Goal: Information Seeking & Learning: Learn about a topic

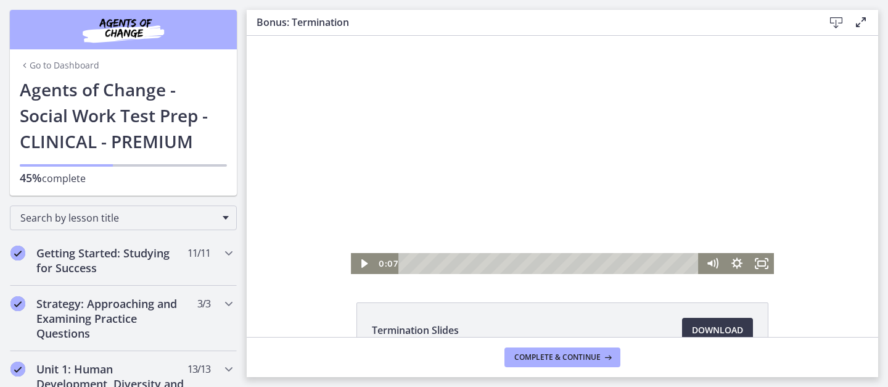
click at [527, 121] on div at bounding box center [562, 155] width 423 height 238
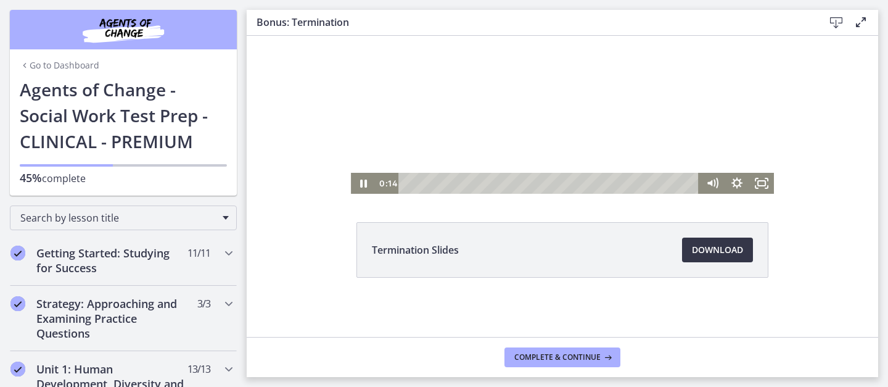
click at [730, 249] on span "Download Opens in a new window" at bounding box center [717, 249] width 51 height 15
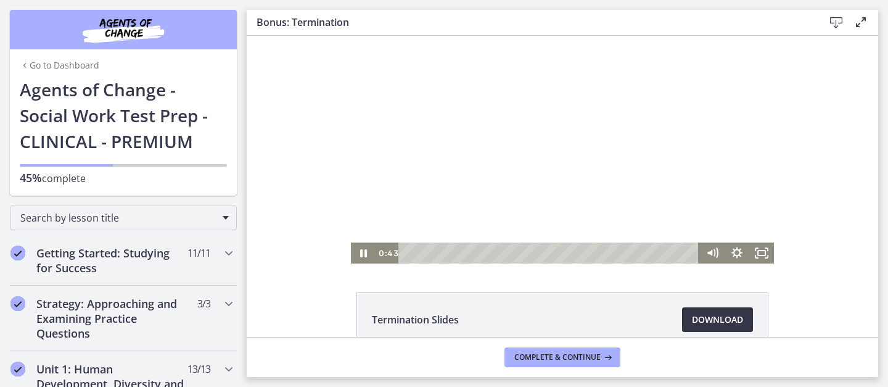
scroll to position [0, 0]
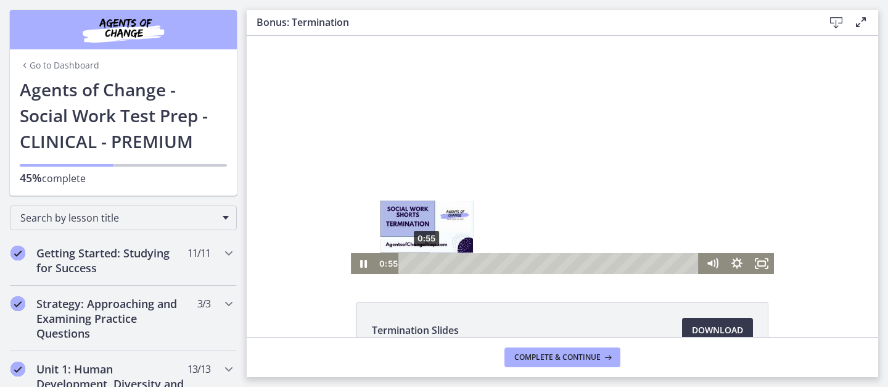
click at [427, 264] on div "0:55" at bounding box center [551, 263] width 286 height 21
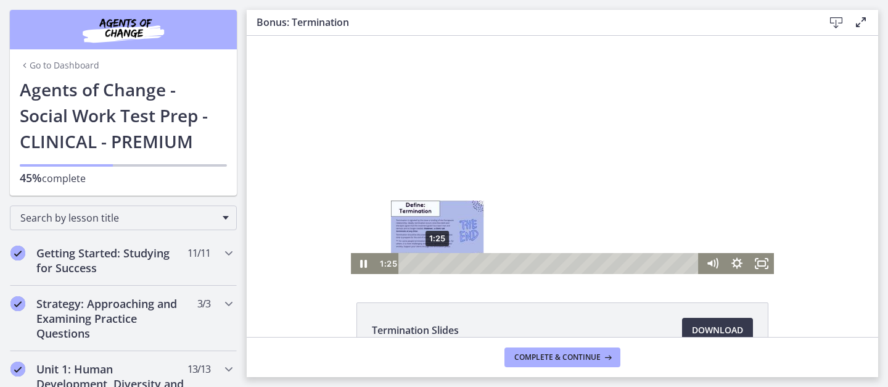
click at [437, 263] on div "1:25" at bounding box center [551, 263] width 286 height 21
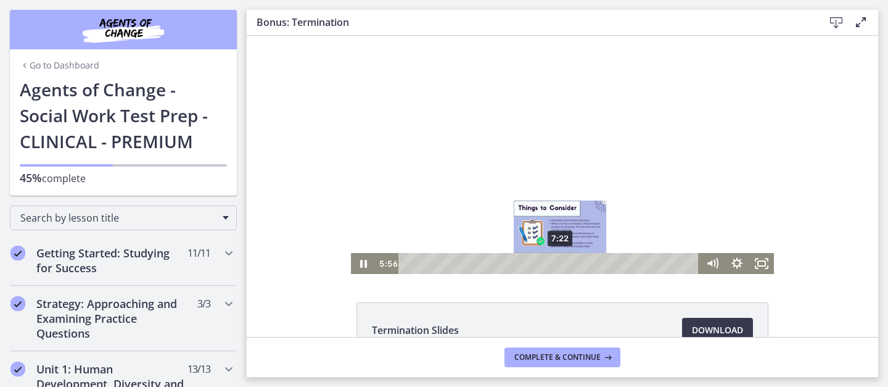
click at [560, 263] on div "7:22" at bounding box center [551, 263] width 286 height 21
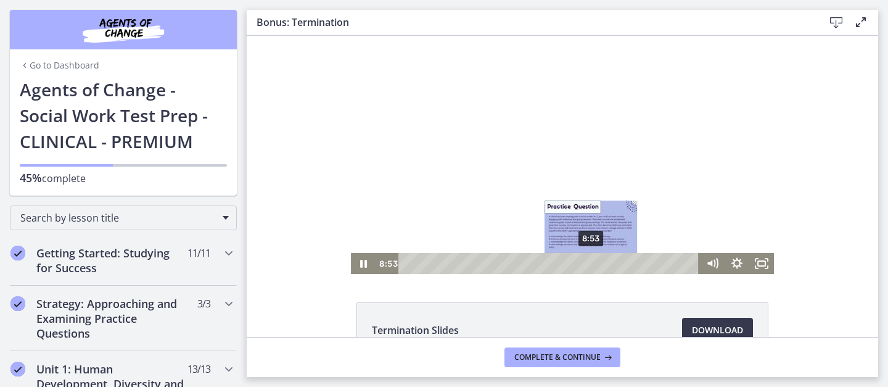
click at [592, 261] on div "8:53" at bounding box center [551, 263] width 286 height 21
click at [585, 262] on div "8:32" at bounding box center [551, 263] width 286 height 21
click at [595, 262] on div "9:02" at bounding box center [551, 263] width 286 height 21
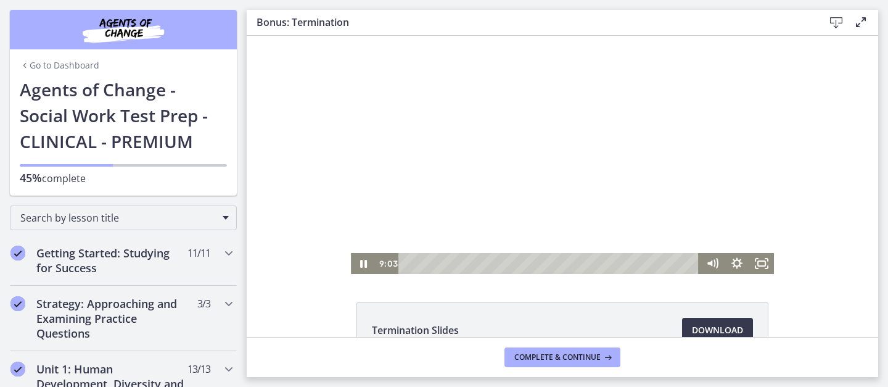
click at [599, 195] on div at bounding box center [562, 155] width 423 height 238
click at [620, 114] on div at bounding box center [562, 155] width 423 height 238
click at [497, 145] on div at bounding box center [562, 155] width 423 height 238
click at [404, 224] on div at bounding box center [562, 155] width 423 height 238
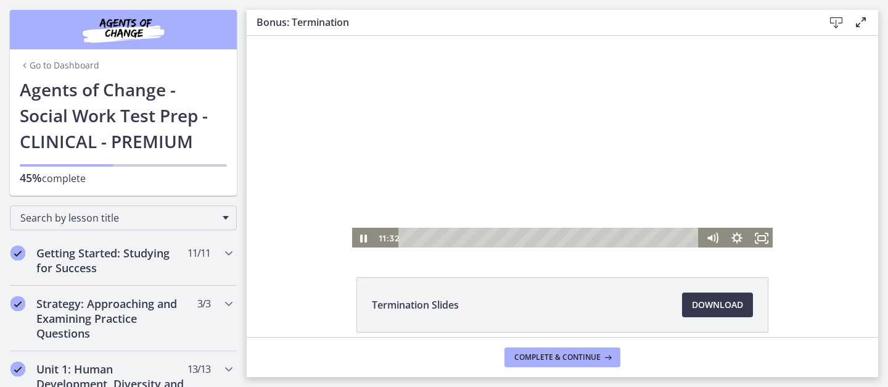
scroll to position [27, 0]
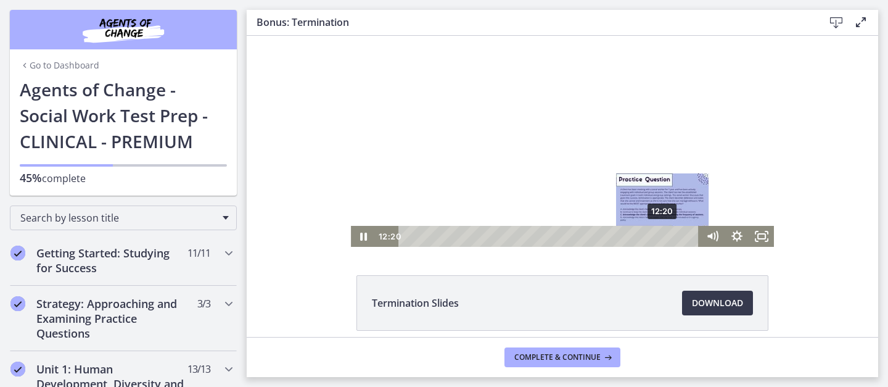
click at [663, 235] on div "12:20" at bounding box center [551, 236] width 286 height 21
click at [671, 236] on div "12:42" at bounding box center [551, 236] width 286 height 21
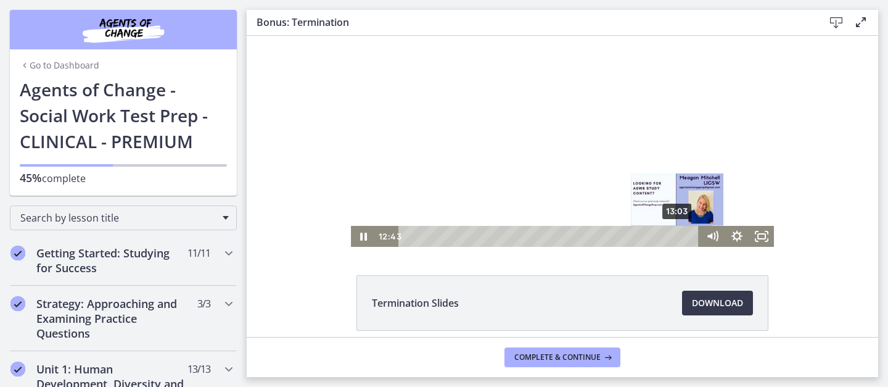
click at [679, 236] on div "13:03" at bounding box center [551, 236] width 286 height 21
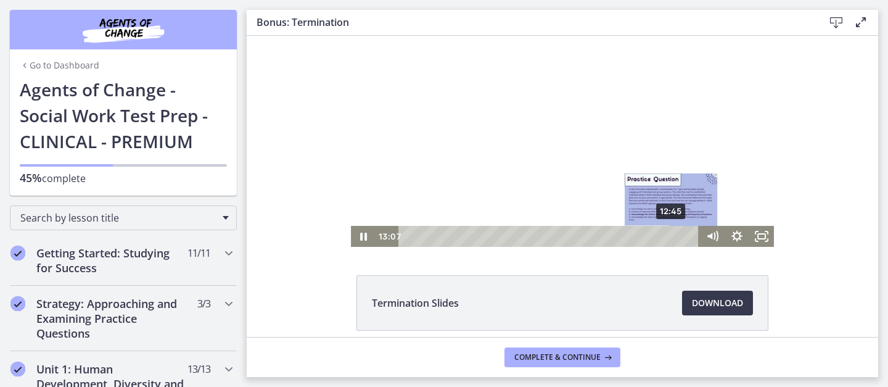
click at [672, 235] on div "12:45" at bounding box center [551, 236] width 286 height 21
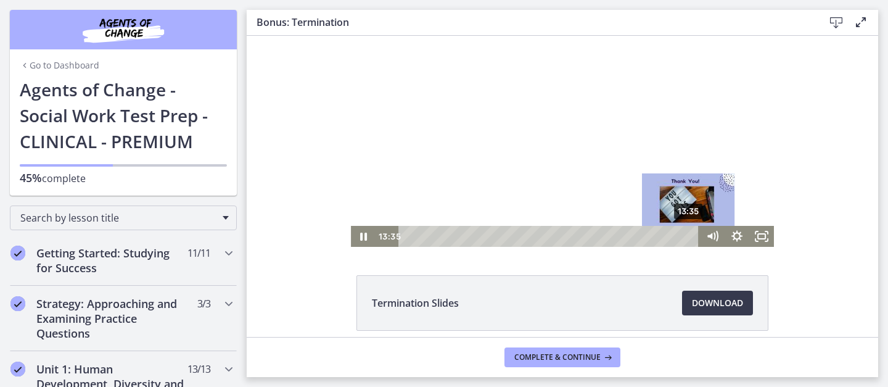
click at [689, 237] on div "13:35" at bounding box center [551, 236] width 286 height 21
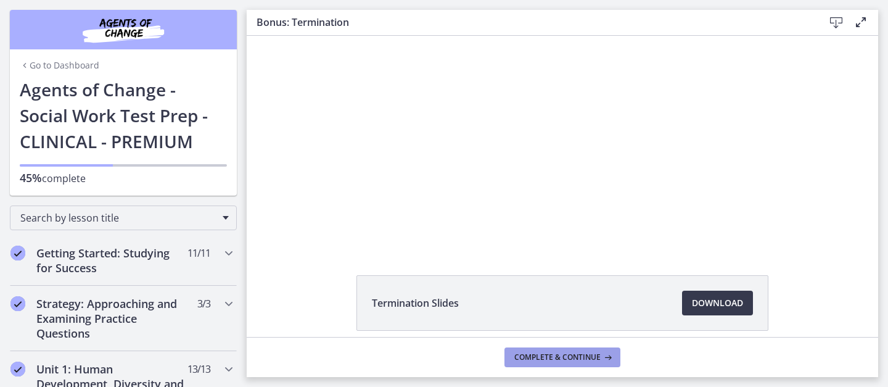
click at [580, 359] on span "Complete & continue" at bounding box center [557, 357] width 86 height 10
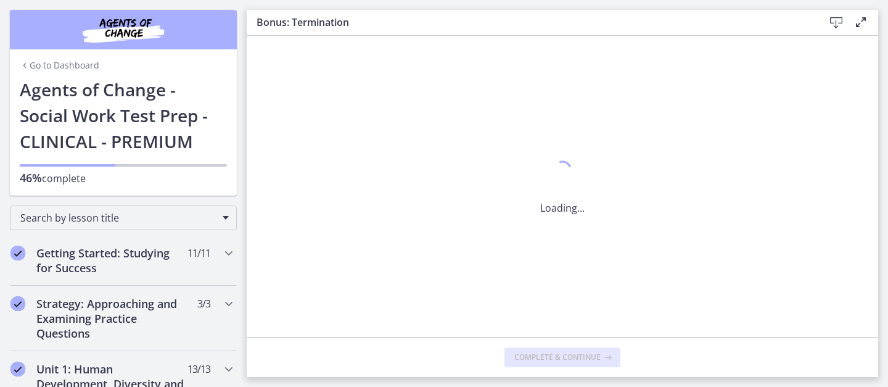
scroll to position [0, 0]
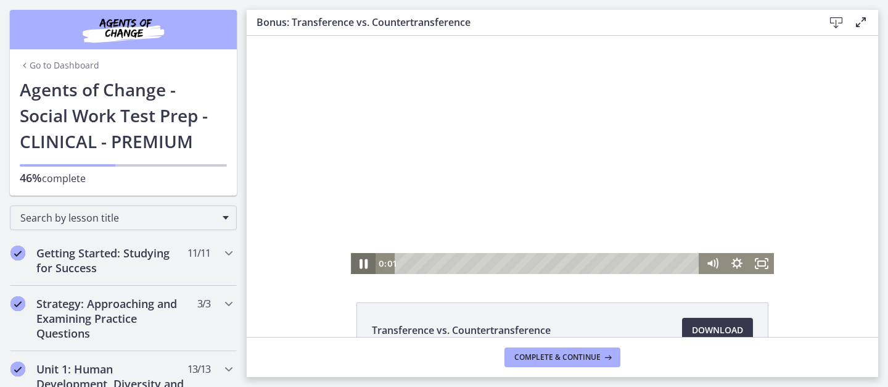
click at [359, 265] on icon "Pause" at bounding box center [363, 263] width 30 height 25
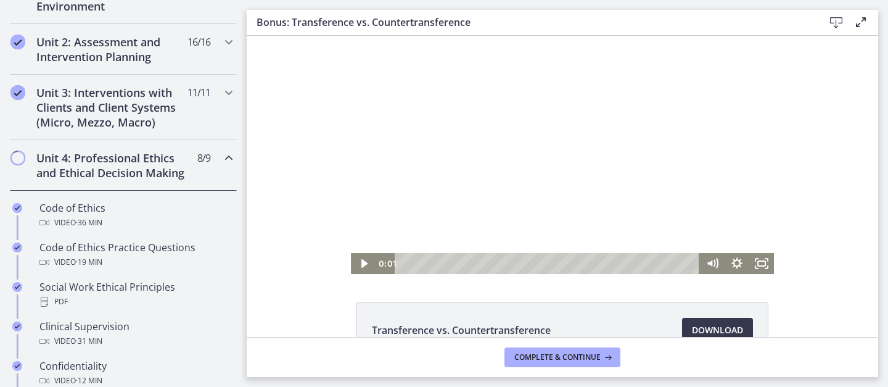
click at [443, 191] on div at bounding box center [562, 155] width 423 height 238
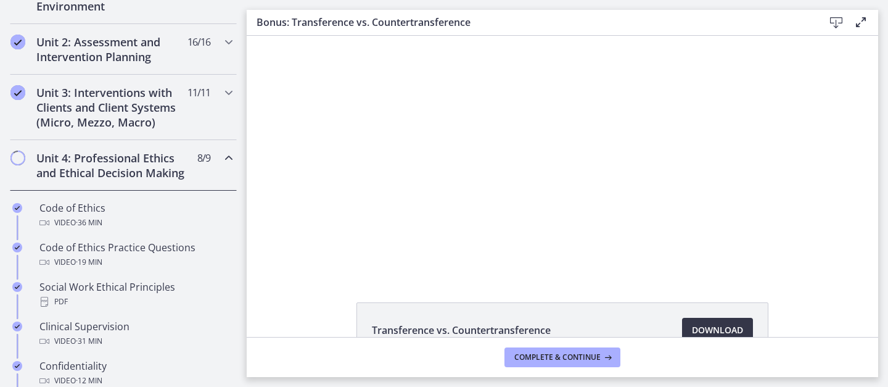
click at [703, 324] on span "Download Opens in a new window" at bounding box center [717, 329] width 51 height 15
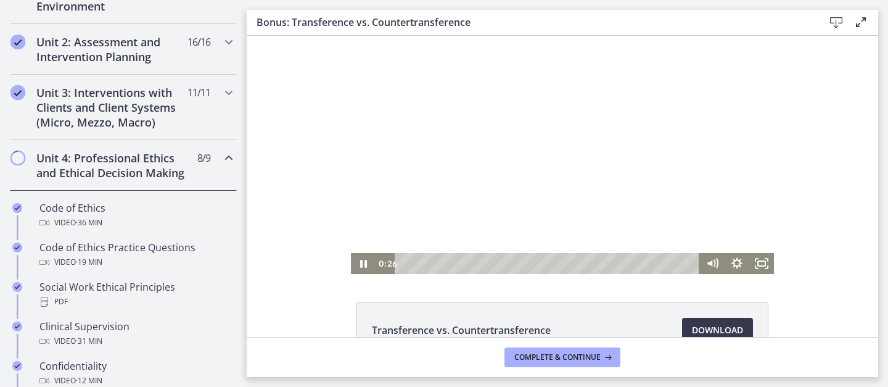
click at [486, 113] on div at bounding box center [562, 155] width 423 height 238
click at [416, 96] on div at bounding box center [562, 155] width 423 height 238
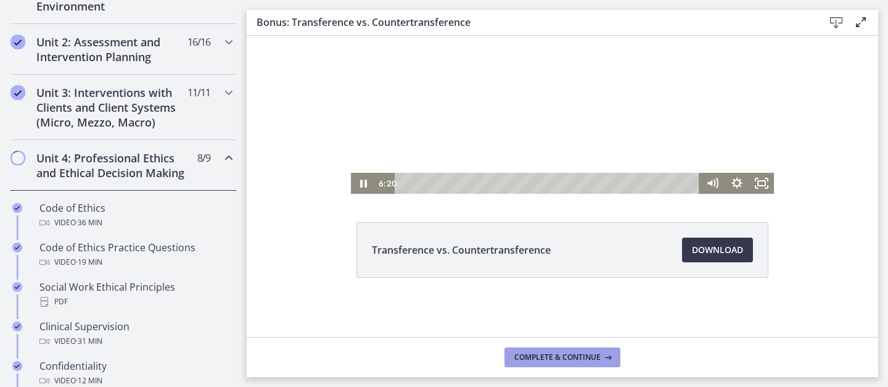
click at [523, 350] on button "Complete & continue" at bounding box center [562, 357] width 116 height 20
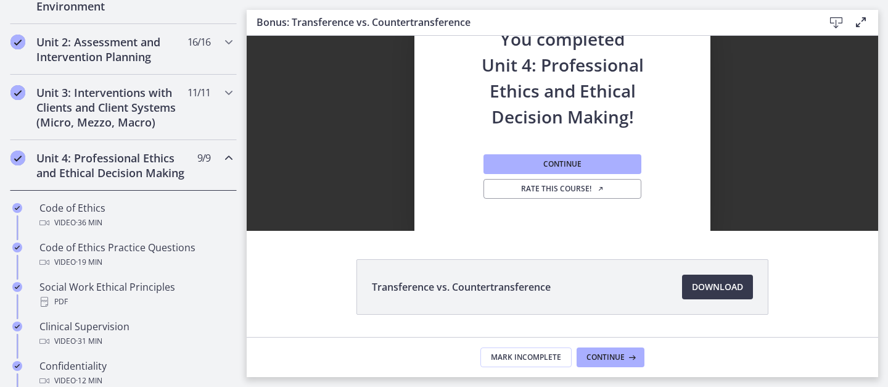
scroll to position [32, 0]
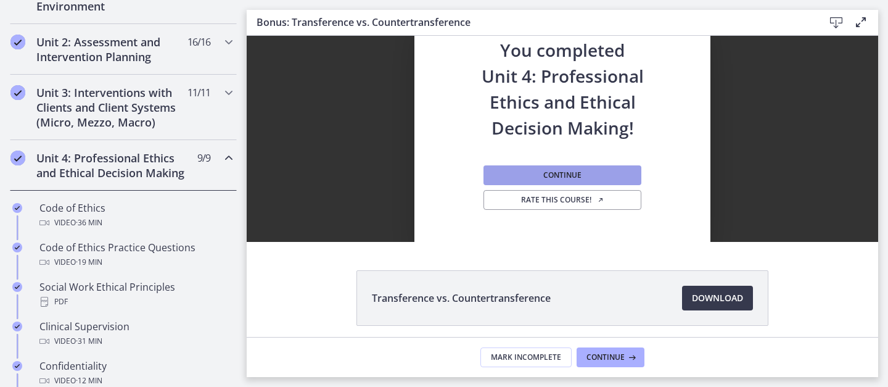
click at [521, 169] on button "Continue" at bounding box center [562, 175] width 158 height 20
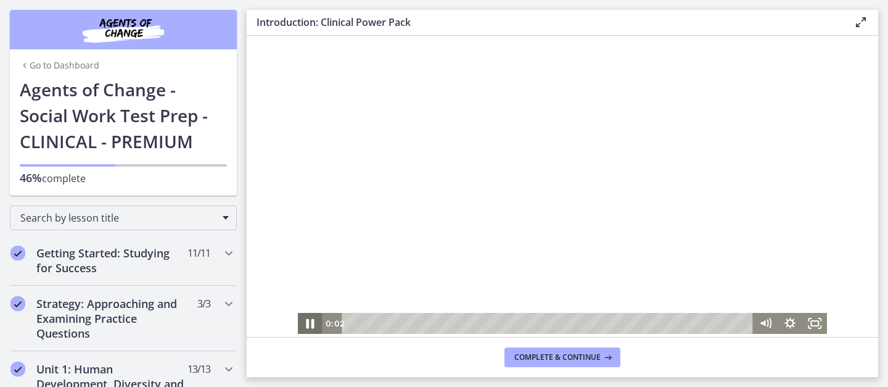
click at [310, 322] on icon "Pause" at bounding box center [310, 323] width 30 height 25
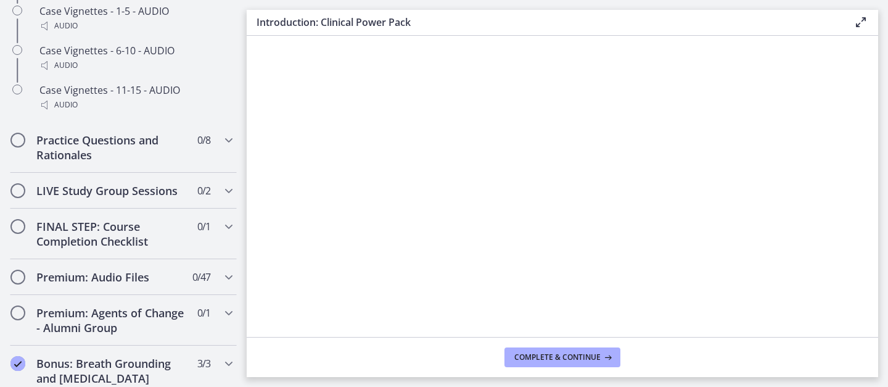
scroll to position [1136, 0]
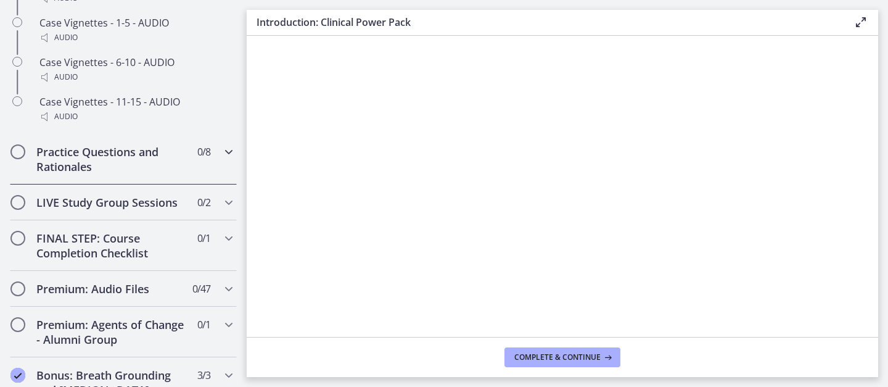
click at [227, 159] on div "Practice Questions and Rationales 0 / 8 Completed" at bounding box center [123, 159] width 227 height 51
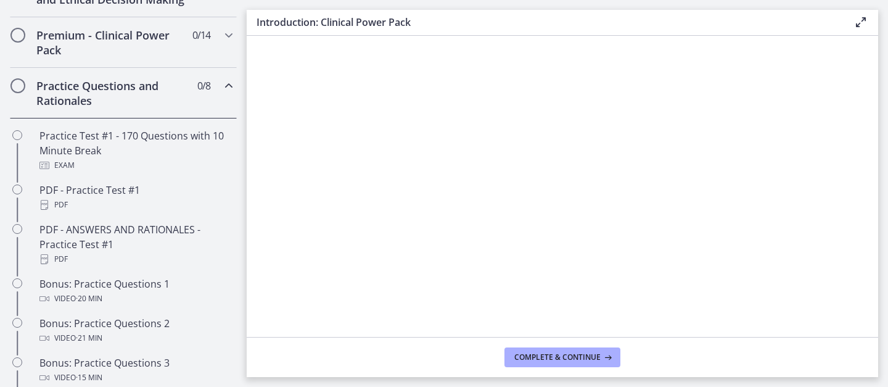
scroll to position [565, 0]
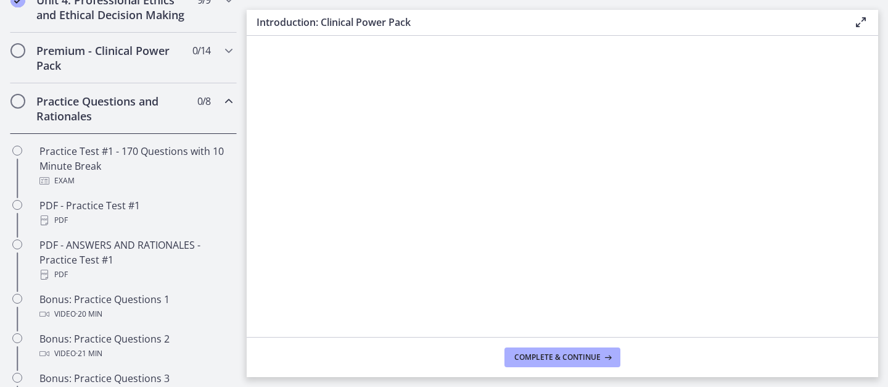
click at [219, 104] on div "Practice Questions and Rationales 0 / 8 Completed" at bounding box center [123, 108] width 227 height 51
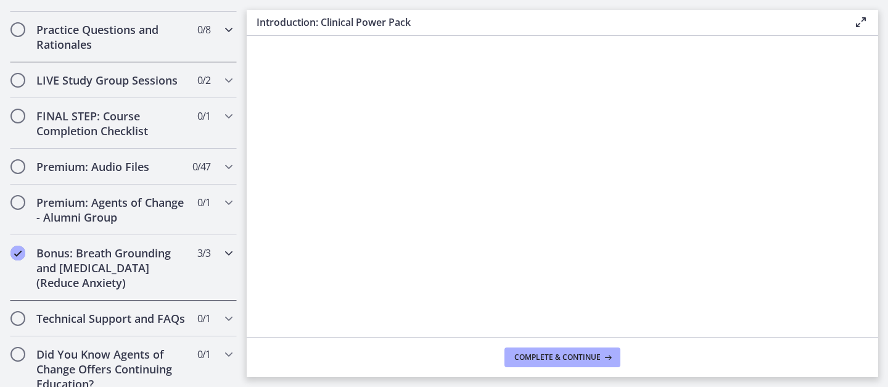
scroll to position [651, 0]
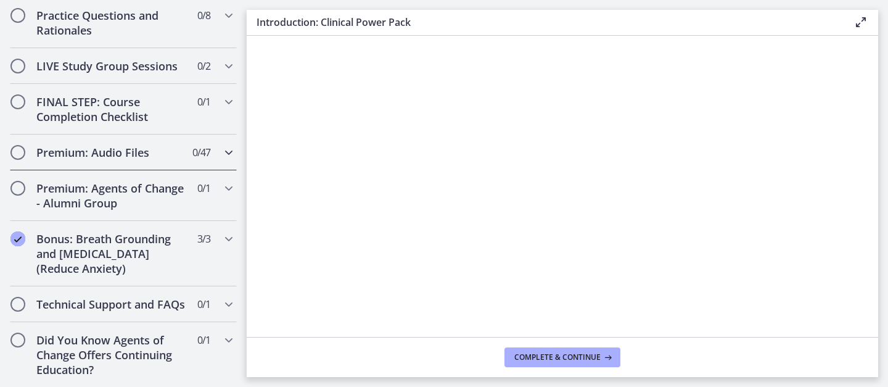
click at [171, 150] on h2 "Premium: Audio Files" at bounding box center [111, 152] width 150 height 15
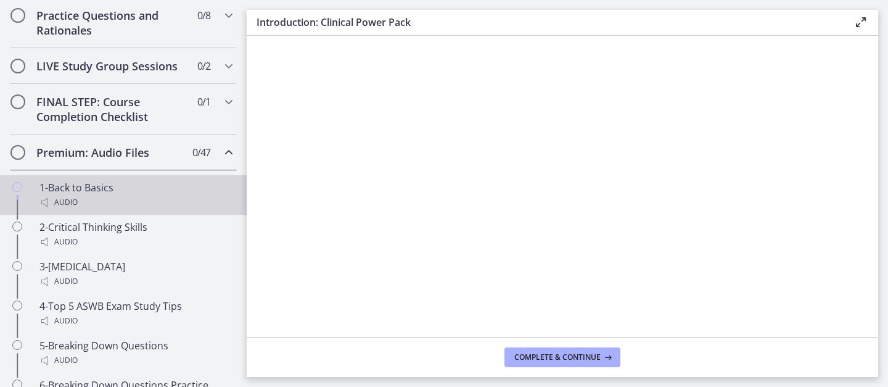
click at [22, 185] on icon "Chapters" at bounding box center [17, 187] width 10 height 10
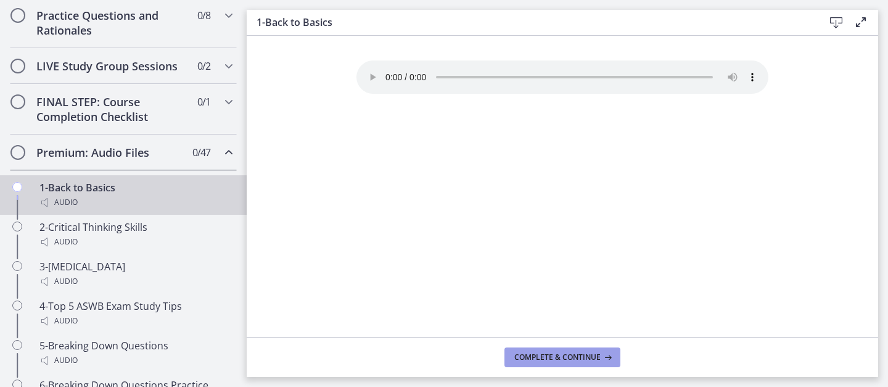
click at [538, 352] on span "Complete & continue" at bounding box center [557, 357] width 86 height 10
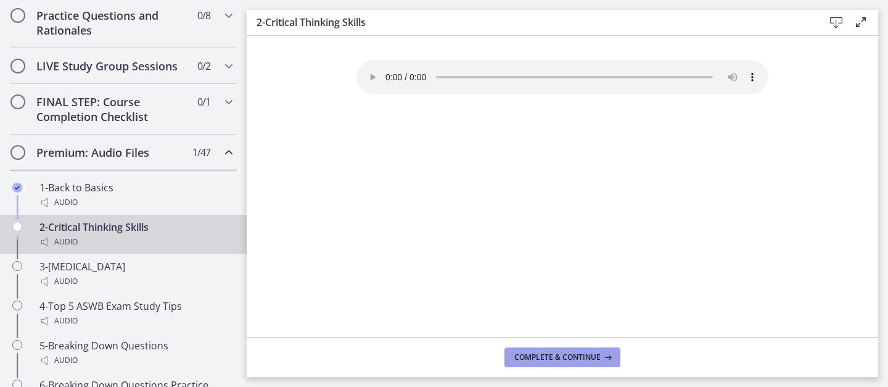
click at [538, 353] on span "Complete & continue" at bounding box center [557, 357] width 86 height 10
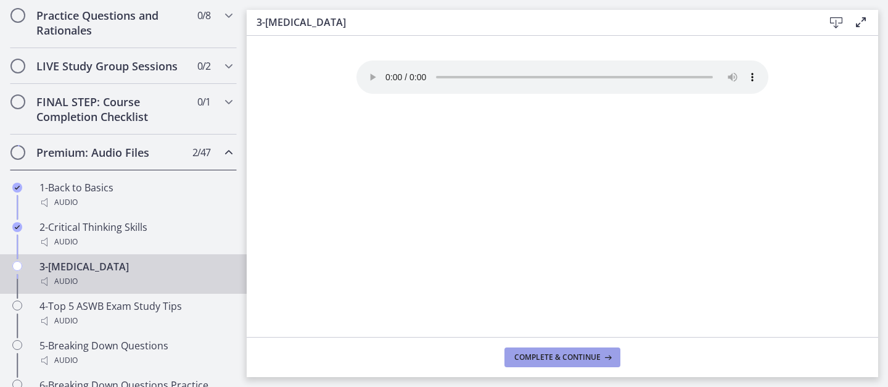
click at [540, 358] on span "Complete & continue" at bounding box center [557, 357] width 86 height 10
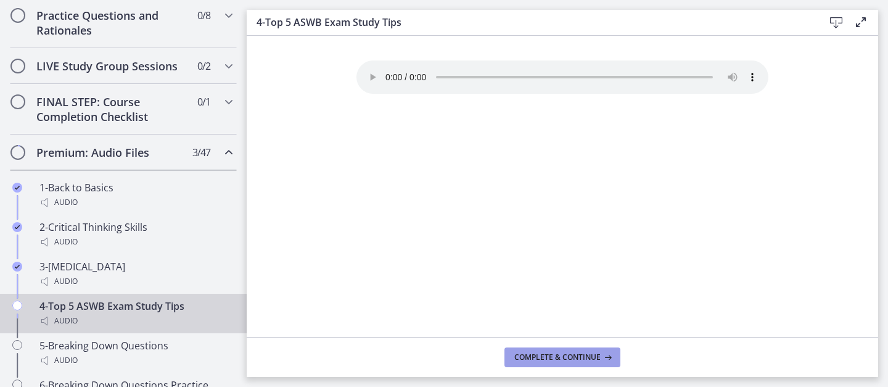
click at [540, 359] on span "Complete & continue" at bounding box center [557, 357] width 86 height 10
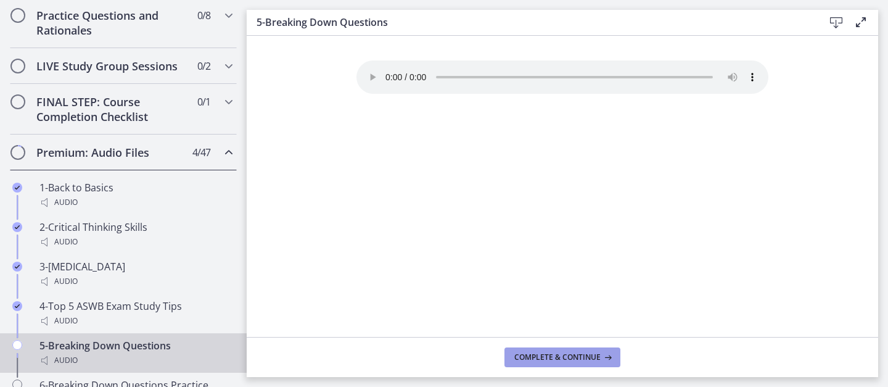
click at [541, 361] on span "Complete & continue" at bounding box center [557, 357] width 86 height 10
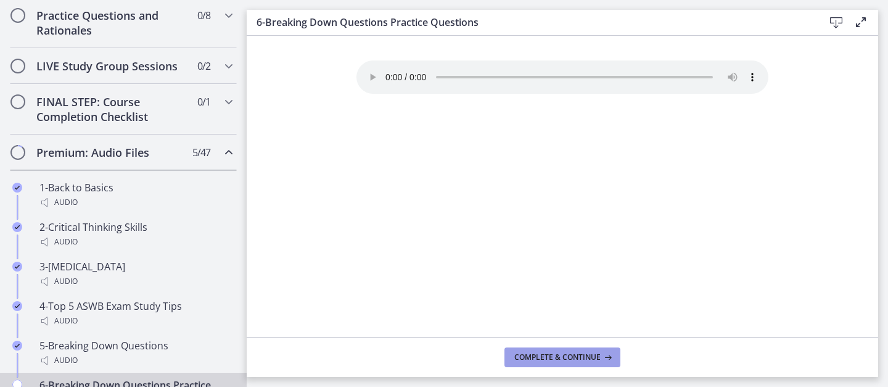
click at [542, 362] on button "Complete & continue" at bounding box center [562, 357] width 116 height 20
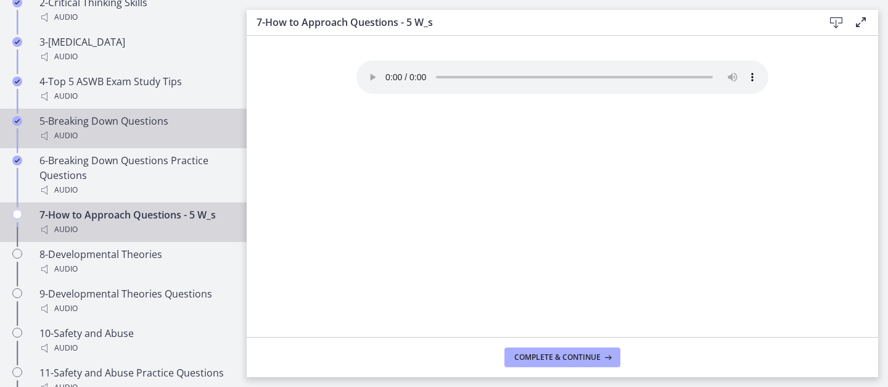
scroll to position [966, 0]
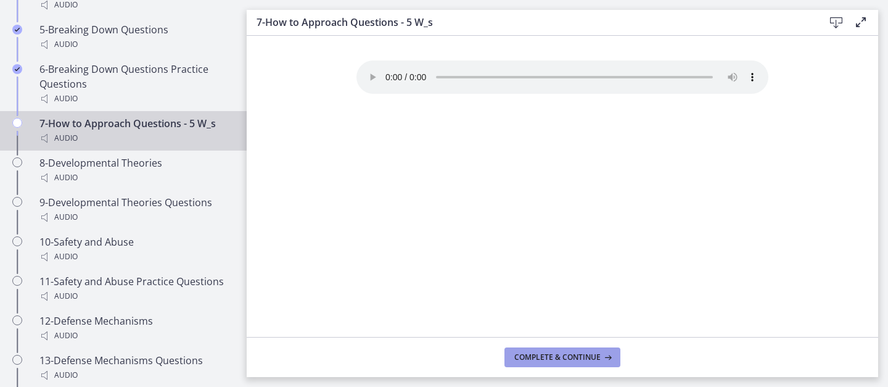
click at [562, 360] on span "Complete & continue" at bounding box center [557, 357] width 86 height 10
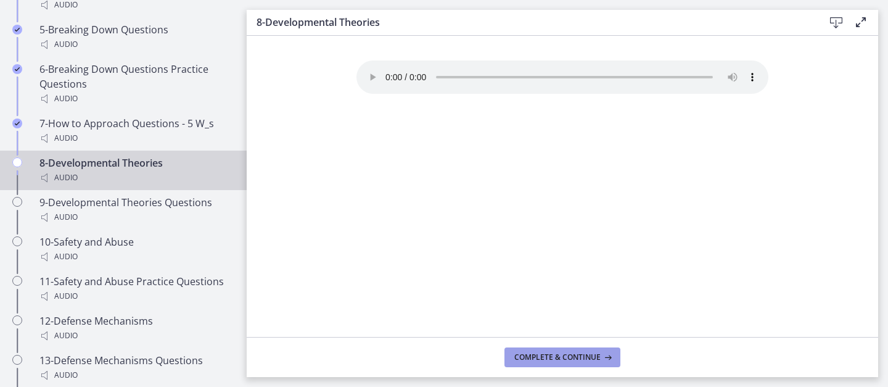
click at [561, 356] on span "Complete & continue" at bounding box center [557, 357] width 86 height 10
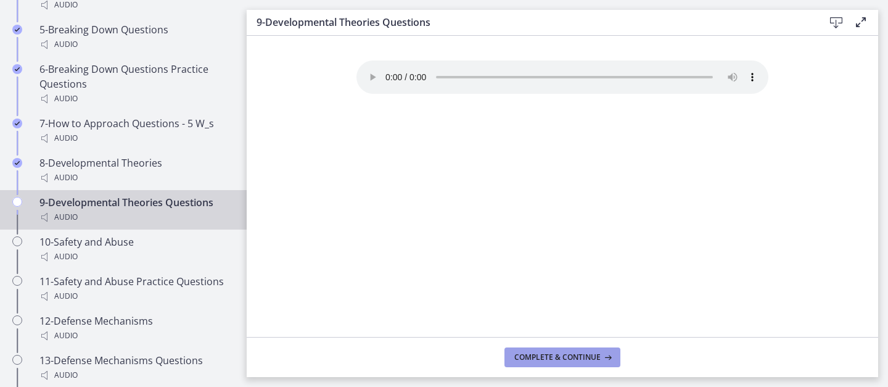
click at [561, 357] on span "Complete & continue" at bounding box center [557, 357] width 86 height 10
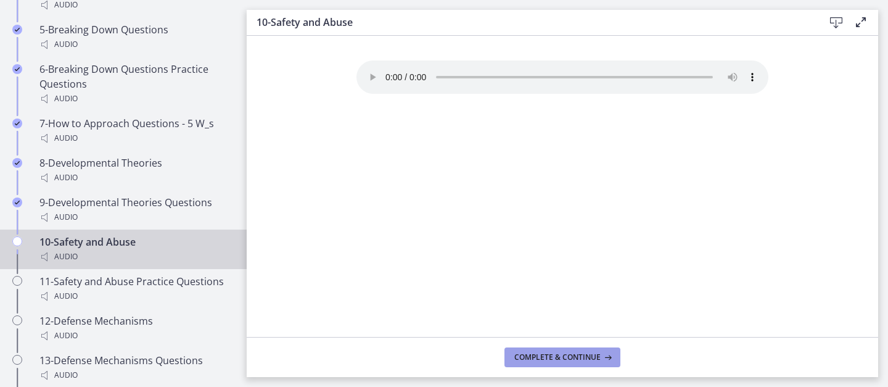
click at [560, 356] on span "Complete & continue" at bounding box center [557, 357] width 86 height 10
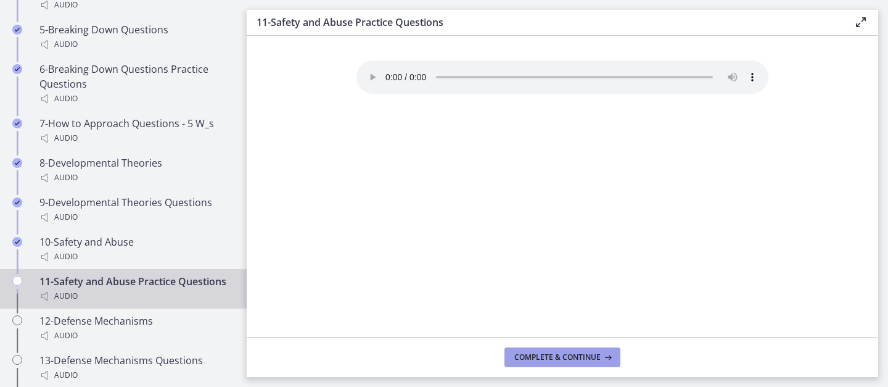
click at [578, 353] on span "Complete & continue" at bounding box center [557, 357] width 86 height 10
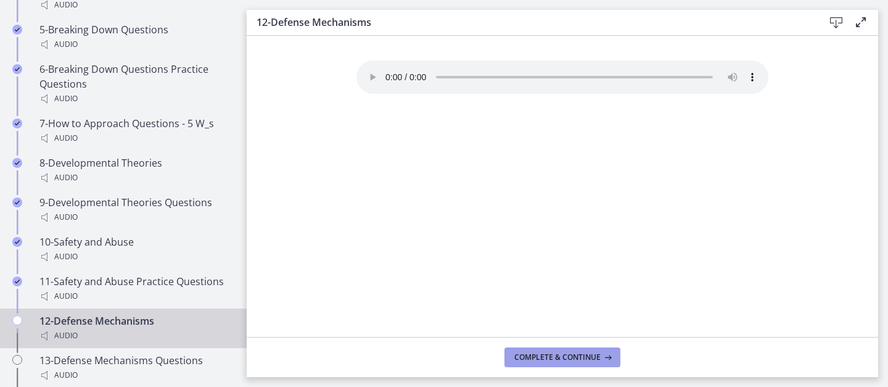
click at [579, 355] on span "Complete & continue" at bounding box center [557, 357] width 86 height 10
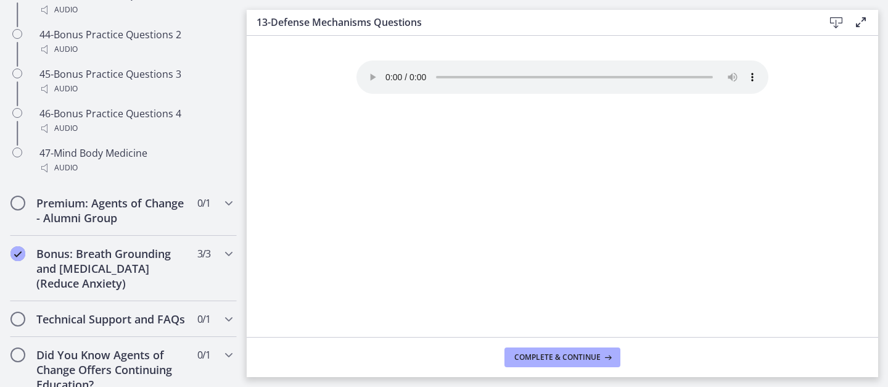
scroll to position [2540, 0]
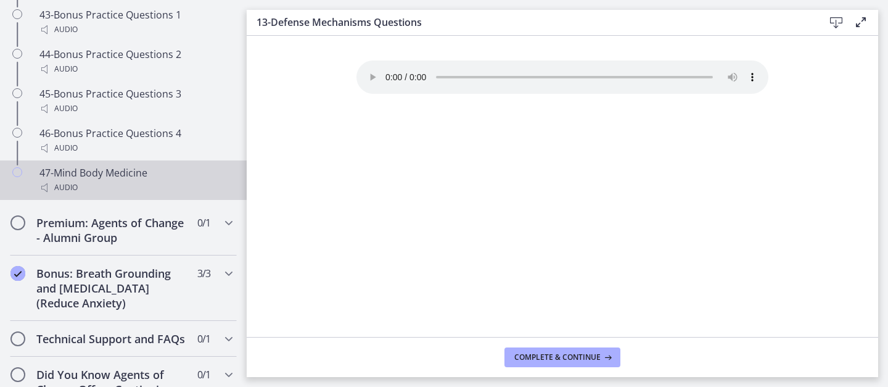
click at [18, 167] on icon "Chapters" at bounding box center [17, 172] width 10 height 10
click at [544, 357] on span "Complete & continue" at bounding box center [557, 357] width 86 height 10
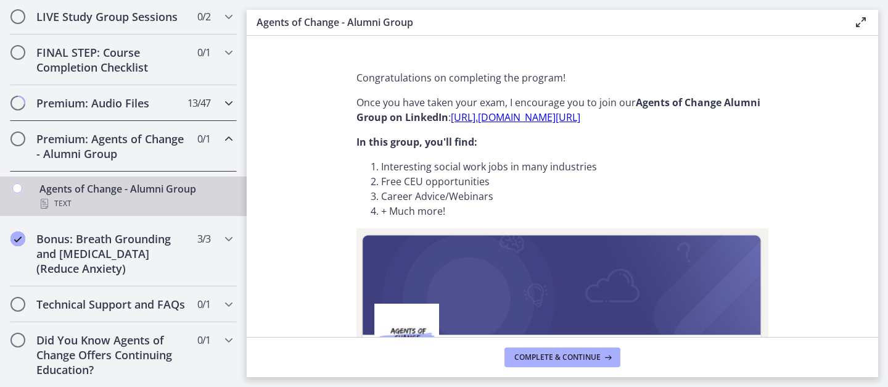
click at [78, 118] on div "Premium: Audio Files 13 / 47 Completed" at bounding box center [123, 103] width 227 height 36
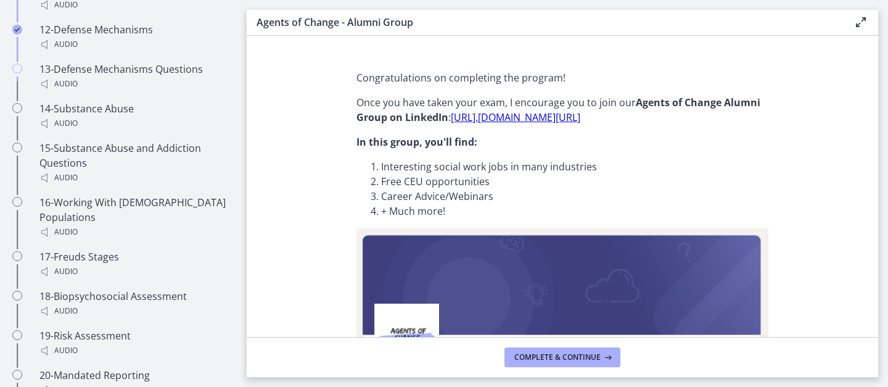
scroll to position [1242, 0]
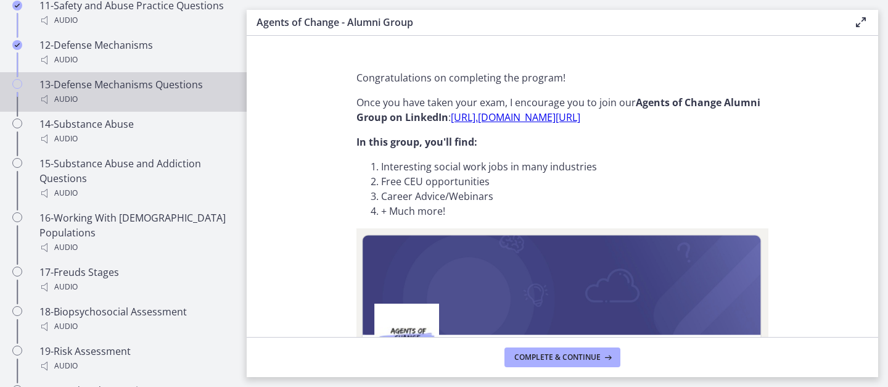
click at [75, 92] on div "Audio" at bounding box center [135, 99] width 192 height 15
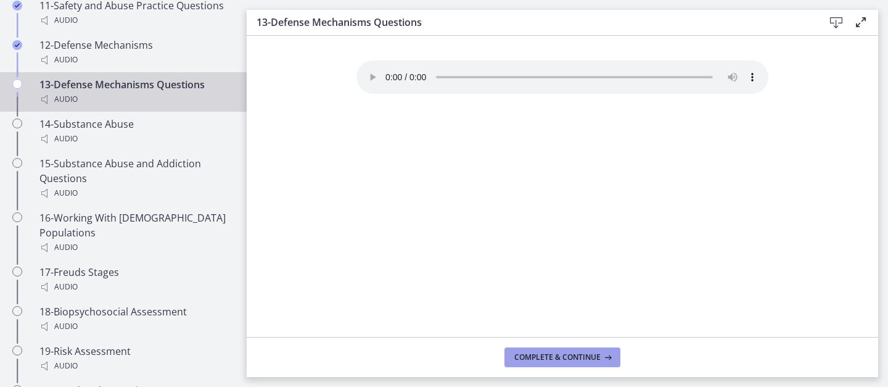
click at [537, 353] on span "Complete & continue" at bounding box center [557, 357] width 86 height 10
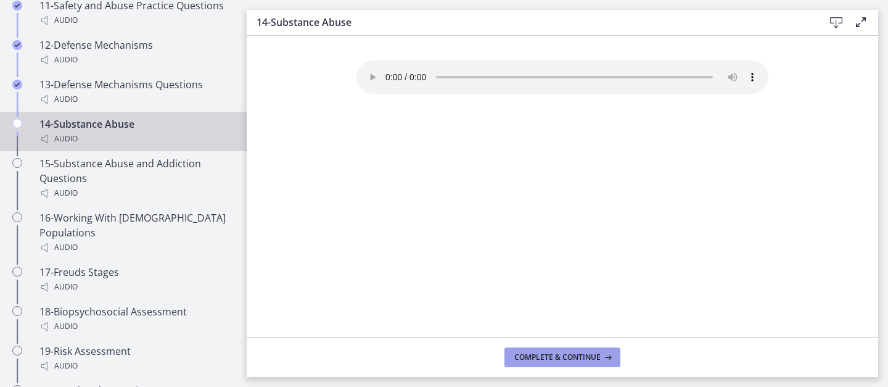
click at [538, 356] on span "Complete & continue" at bounding box center [557, 357] width 86 height 10
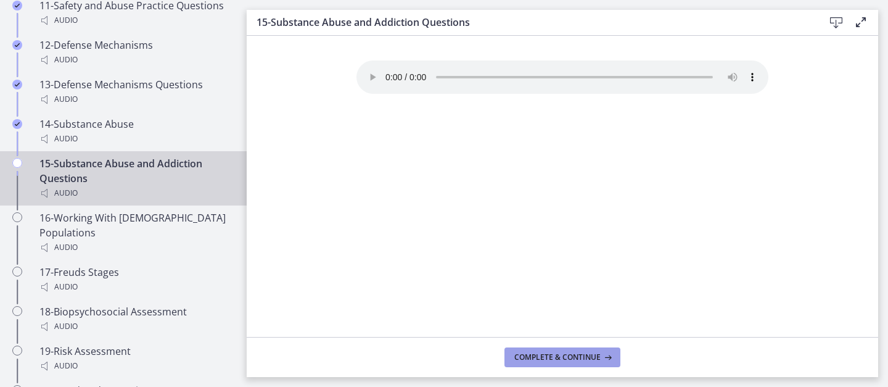
click at [538, 358] on span "Complete & continue" at bounding box center [557, 357] width 86 height 10
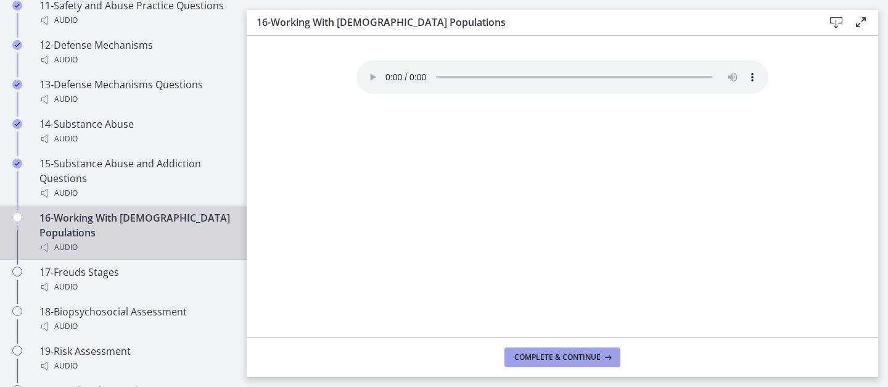
click at [539, 359] on span "Complete & continue" at bounding box center [557, 357] width 86 height 10
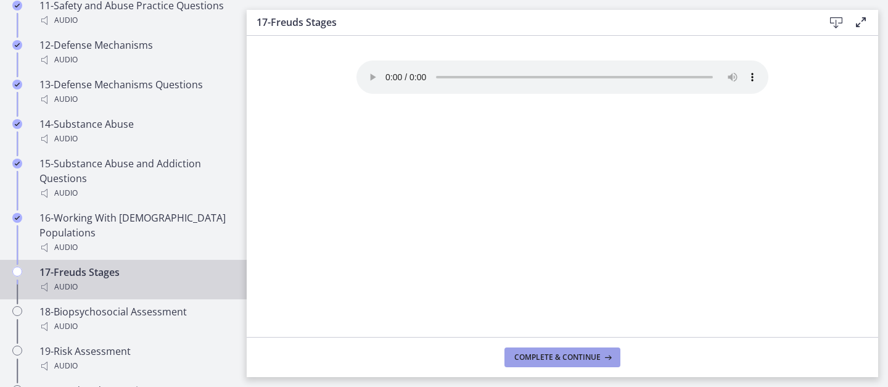
click at [539, 359] on span "Complete & continue" at bounding box center [557, 357] width 86 height 10
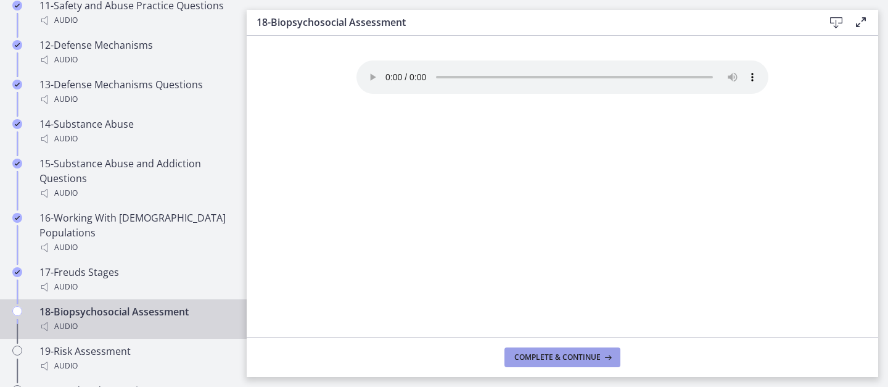
click at [540, 359] on span "Complete & continue" at bounding box center [557, 357] width 86 height 10
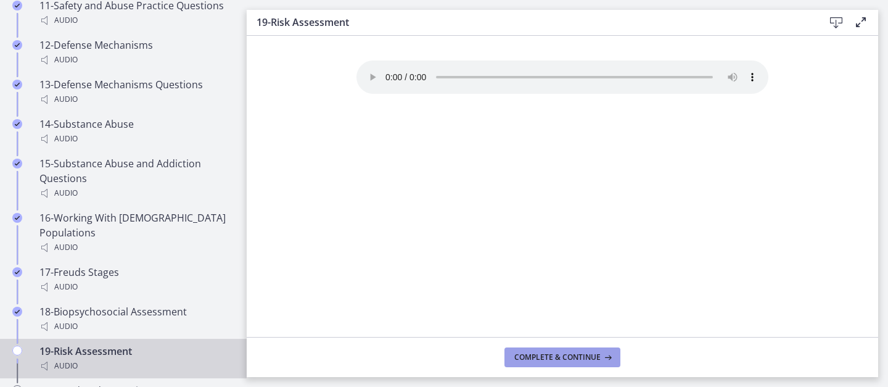
click at [540, 361] on span "Complete & continue" at bounding box center [557, 357] width 86 height 10
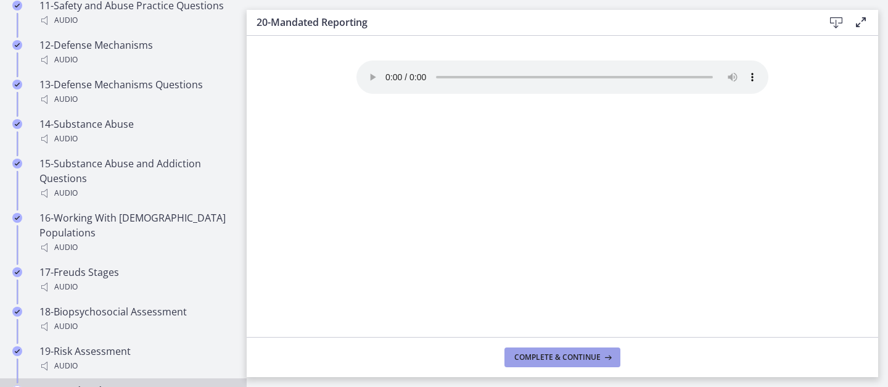
click at [541, 363] on button "Complete & continue" at bounding box center [562, 357] width 116 height 20
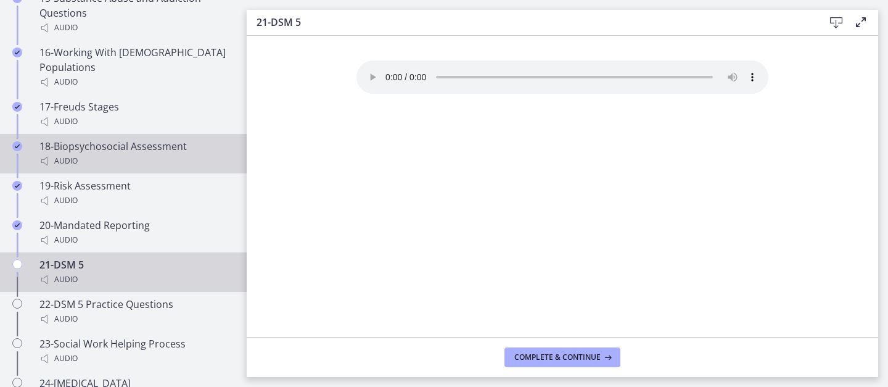
scroll to position [1443, 0]
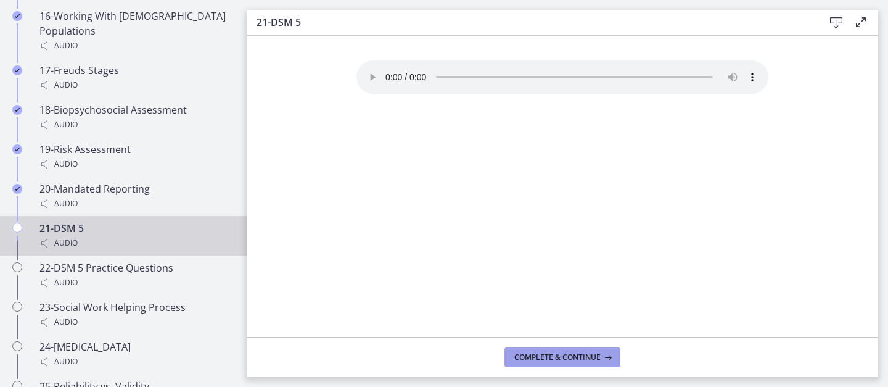
click at [536, 356] on span "Complete & continue" at bounding box center [557, 357] width 86 height 10
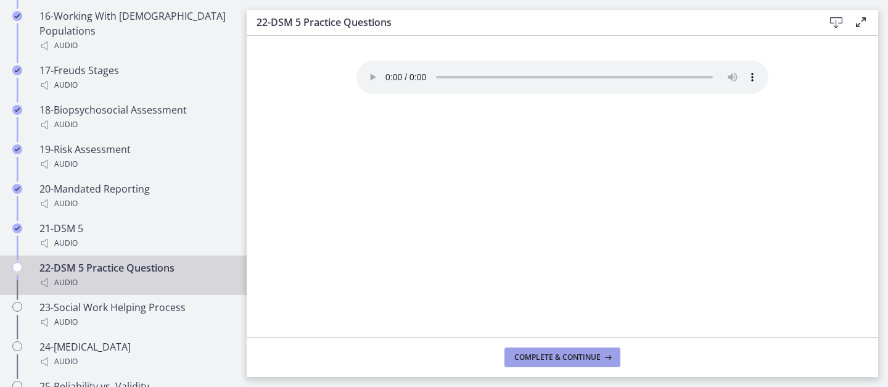
click at [536, 357] on span "Complete & continue" at bounding box center [557, 357] width 86 height 10
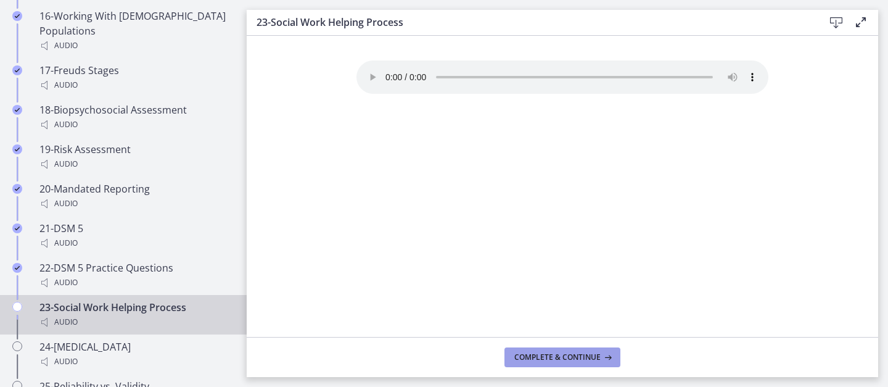
click at [540, 358] on span "Complete & continue" at bounding box center [557, 357] width 86 height 10
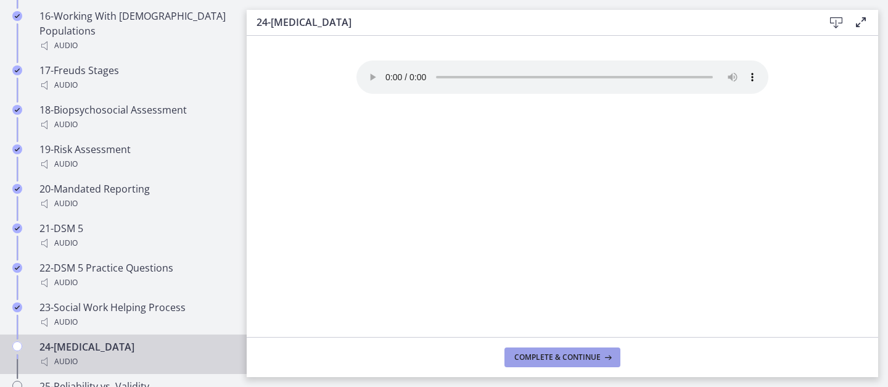
click at [533, 359] on span "Complete & continue" at bounding box center [557, 357] width 86 height 10
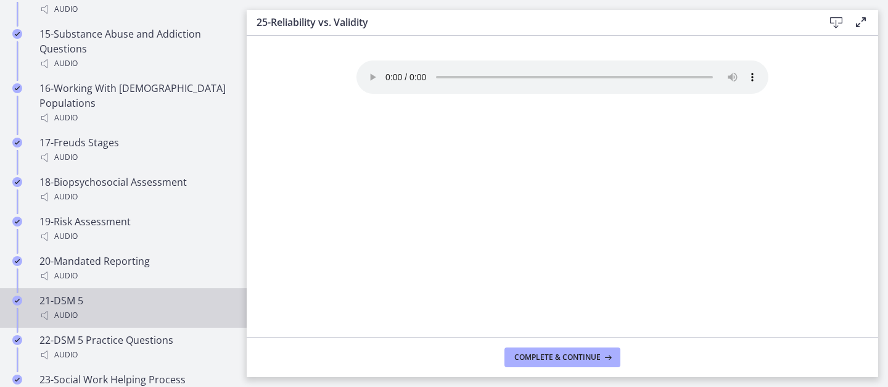
scroll to position [1365, 0]
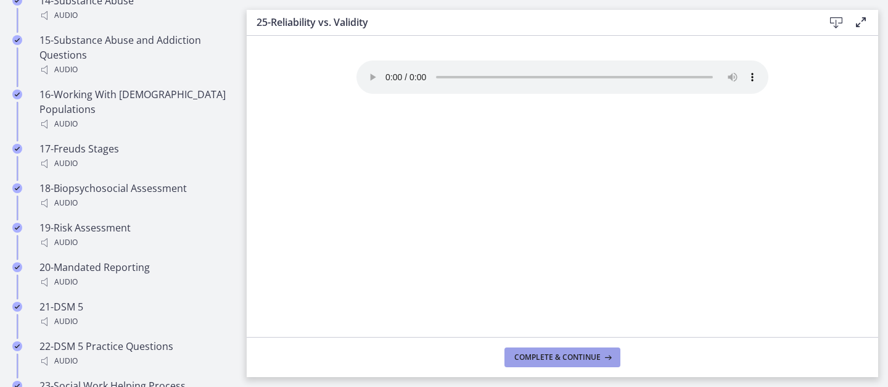
click at [563, 351] on button "Complete & continue" at bounding box center [562, 357] width 116 height 20
click at [563, 352] on span "Complete & continue" at bounding box center [557, 357] width 86 height 10
click at [564, 354] on span "Complete & continue" at bounding box center [557, 357] width 86 height 10
click at [565, 355] on span "Complete & continue" at bounding box center [557, 357] width 86 height 10
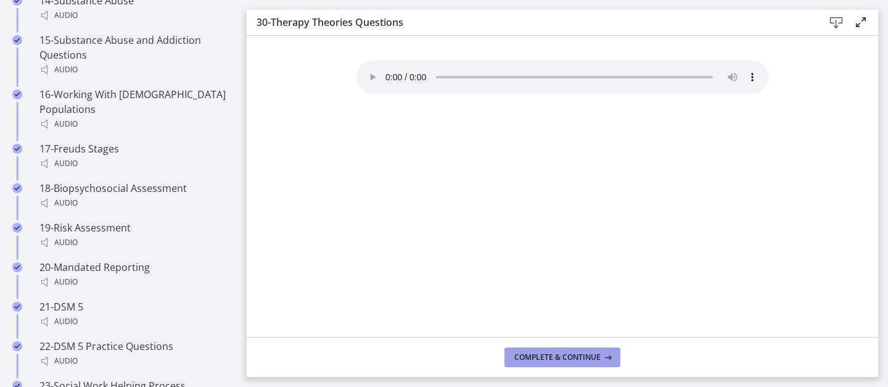
click at [565, 356] on span "Complete & continue" at bounding box center [557, 357] width 86 height 10
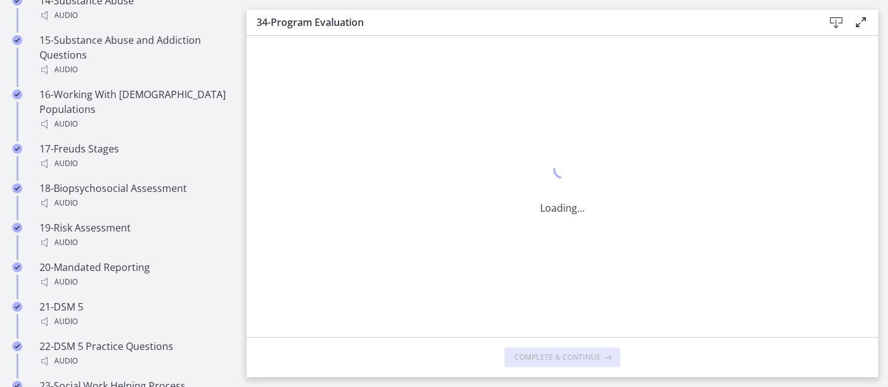
click at [565, 356] on span "Complete & continue" at bounding box center [557, 357] width 86 height 10
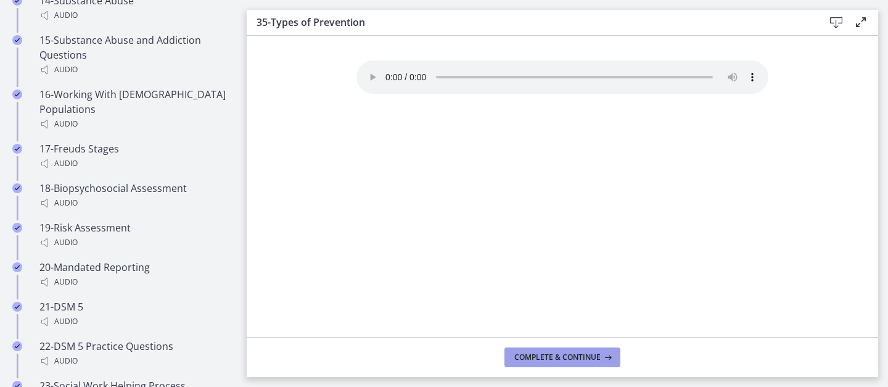
click at [565, 356] on span "Complete & continue" at bounding box center [557, 357] width 86 height 10
click at [565, 357] on span "Complete & continue" at bounding box center [557, 357] width 86 height 10
click at [565, 358] on span "Complete & continue" at bounding box center [557, 357] width 86 height 10
click at [566, 358] on span "Complete & continue" at bounding box center [557, 357] width 86 height 10
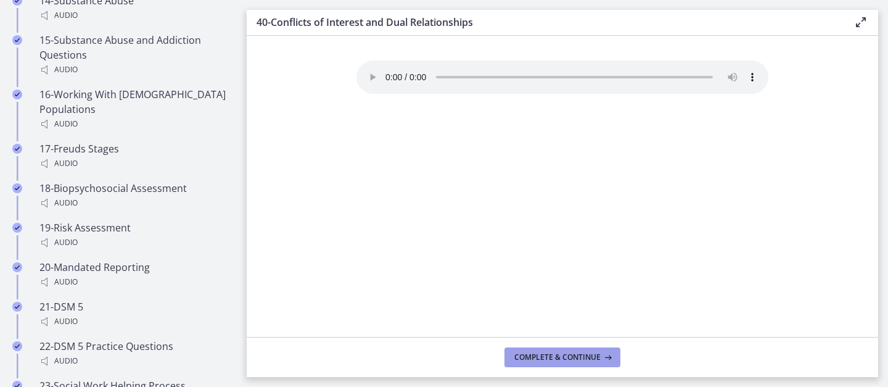
click at [566, 358] on span "Complete & continue" at bounding box center [557, 357] width 86 height 10
click at [566, 359] on span "Complete & continue" at bounding box center [557, 357] width 86 height 10
click at [567, 359] on span "Complete & continue" at bounding box center [557, 357] width 86 height 10
click at [572, 359] on span "Complete & continue" at bounding box center [557, 357] width 86 height 10
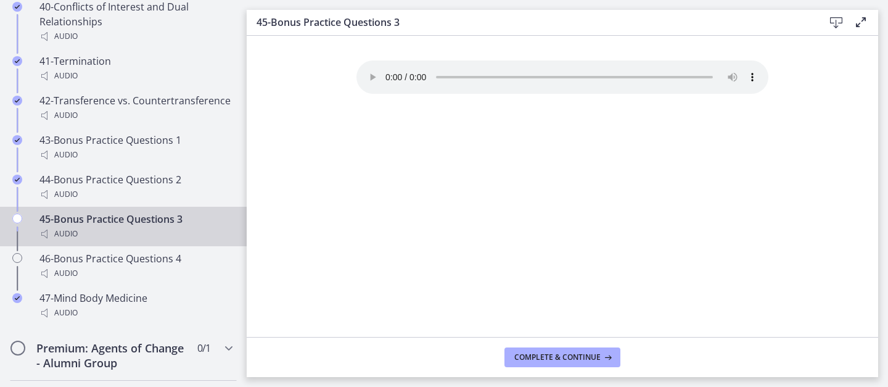
scroll to position [2486, 0]
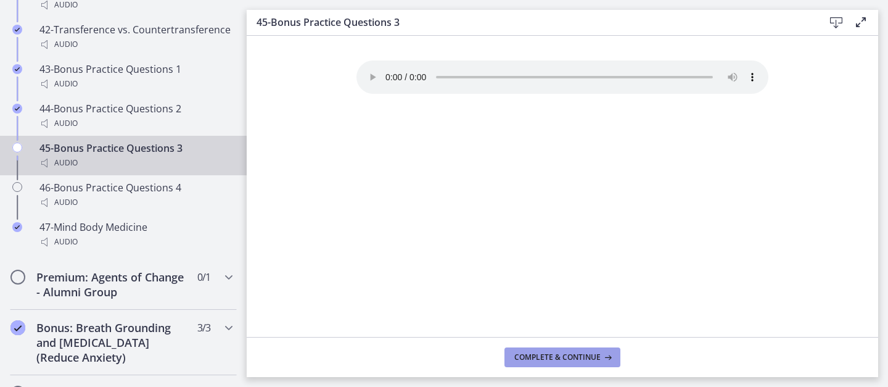
click at [528, 358] on span "Complete & continue" at bounding box center [557, 357] width 86 height 10
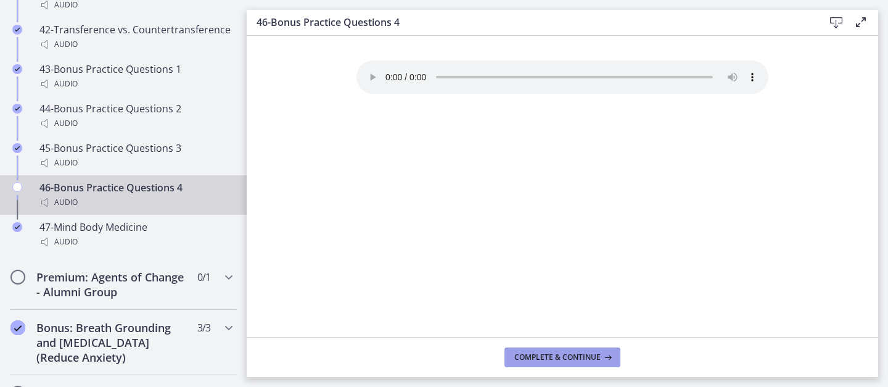
click at [530, 358] on span "Complete & continue" at bounding box center [557, 357] width 86 height 10
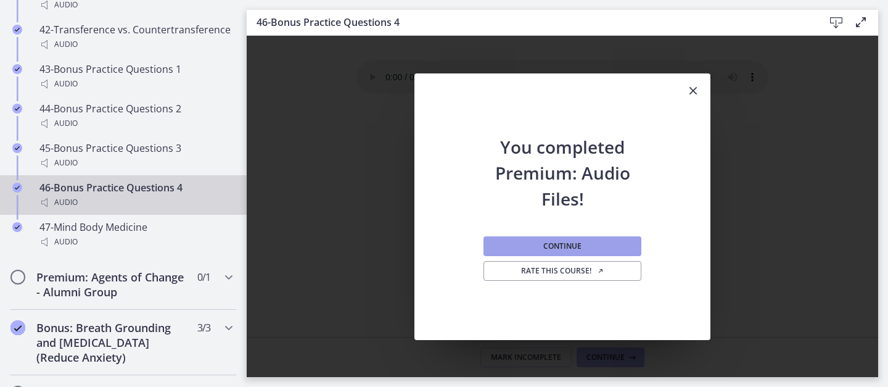
click at [602, 247] on button "Continue" at bounding box center [562, 246] width 158 height 20
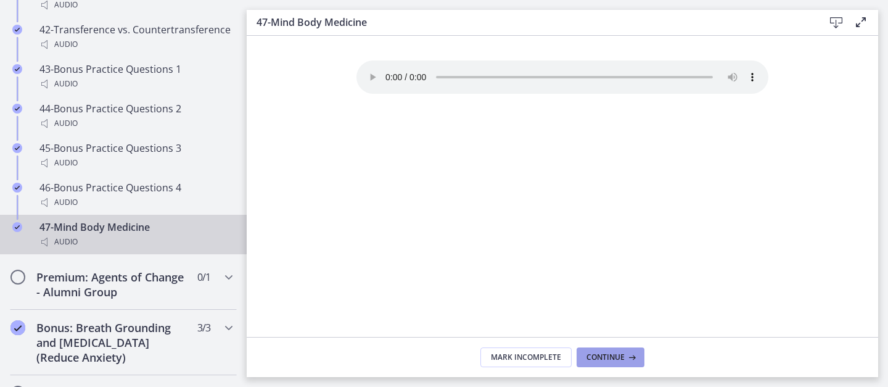
click at [606, 359] on span "Continue" at bounding box center [605, 357] width 38 height 10
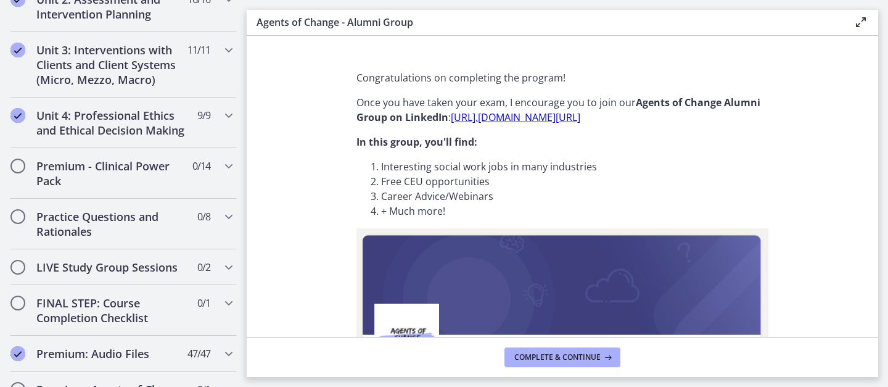
scroll to position [436, 0]
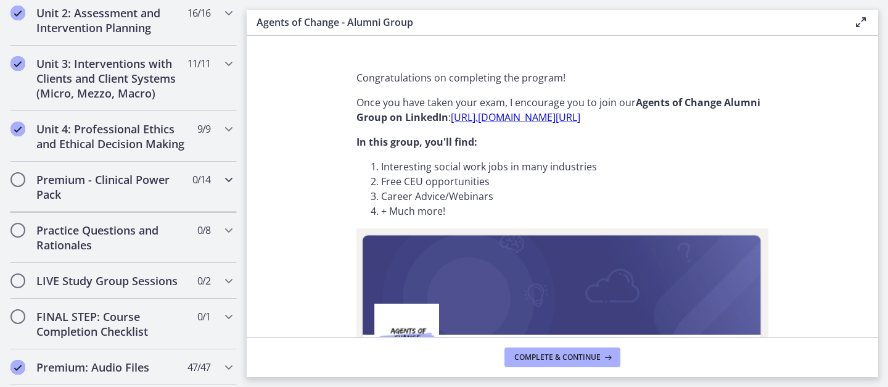
click at [165, 183] on h2 "Premium - Clinical Power Pack" at bounding box center [111, 187] width 150 height 30
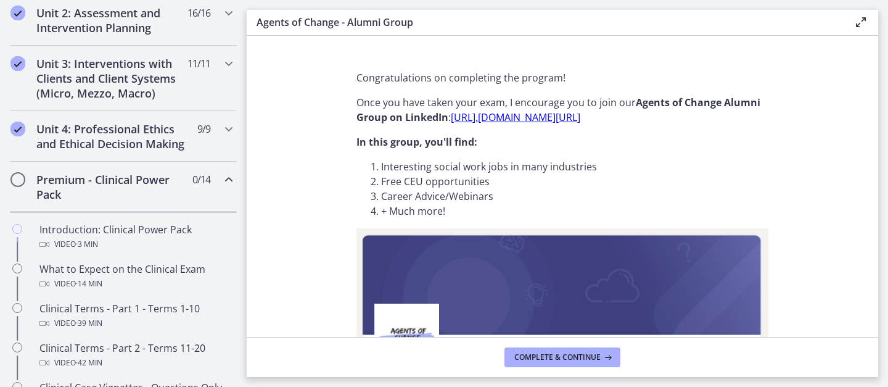
click at [165, 183] on h2 "Premium - Clinical Power Pack" at bounding box center [111, 187] width 150 height 30
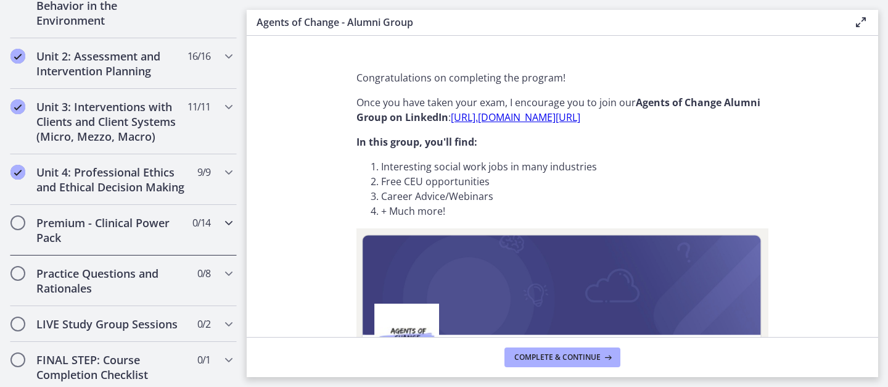
scroll to position [349, 0]
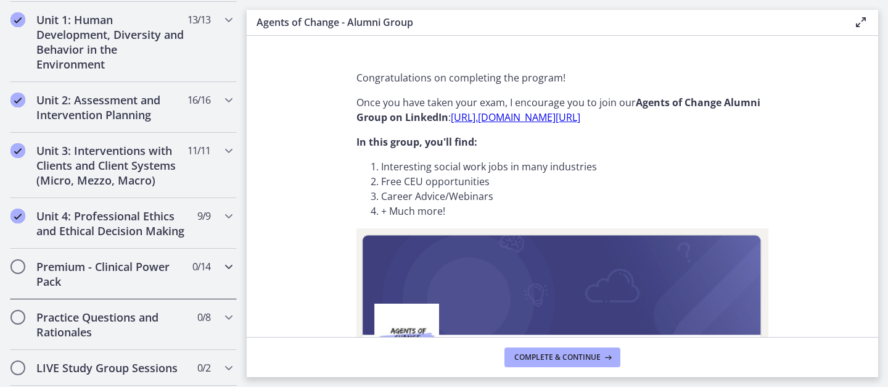
click at [122, 267] on h2 "Premium - Clinical Power Pack" at bounding box center [111, 274] width 150 height 30
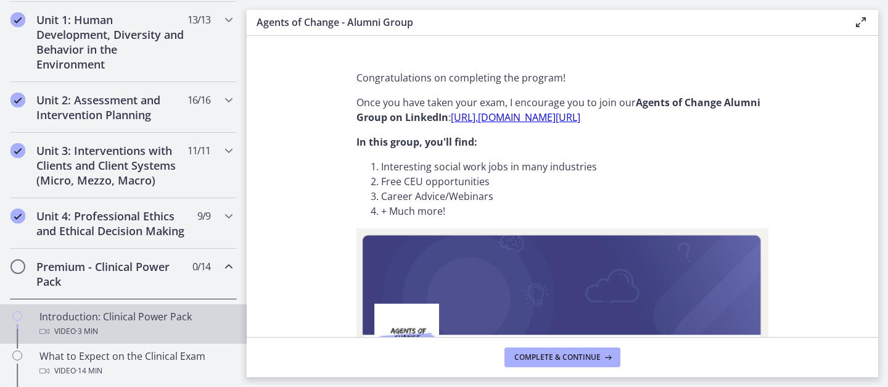
click at [104, 320] on div "Introduction: Clinical Power Pack Video · 3 min" at bounding box center [135, 324] width 192 height 30
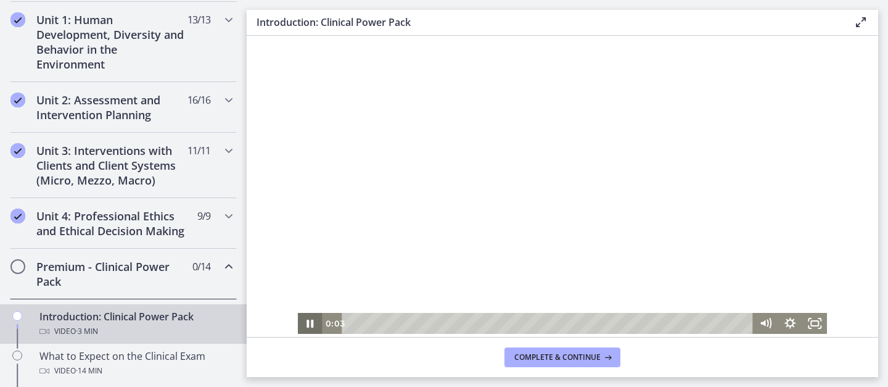
click at [311, 322] on icon "Pause" at bounding box center [310, 323] width 25 height 21
